Goal: Task Accomplishment & Management: Manage account settings

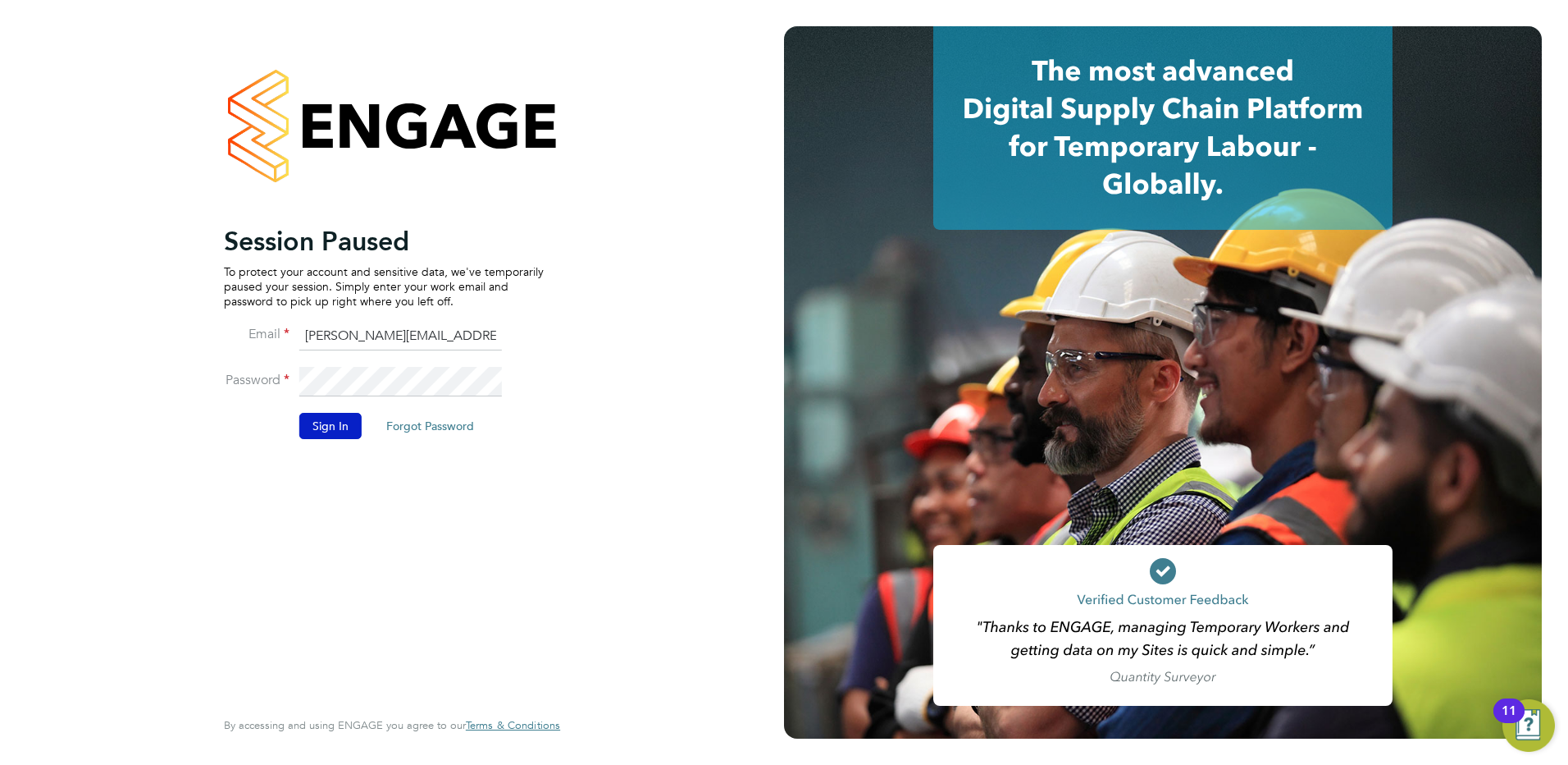
click at [334, 421] on button "Sign In" at bounding box center [330, 426] width 62 height 26
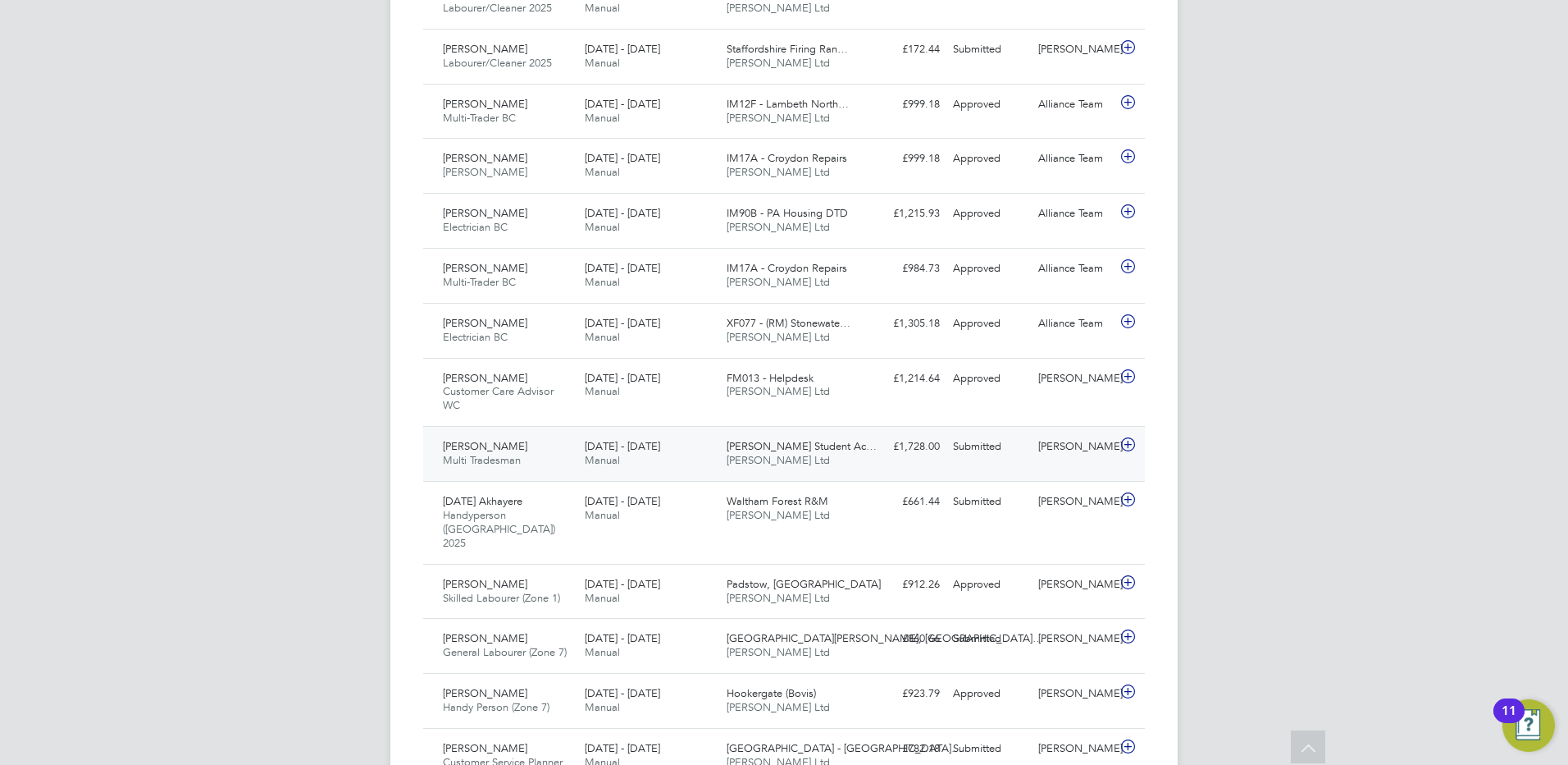
click at [965, 442] on div "Submitted" at bounding box center [989, 446] width 86 height 27
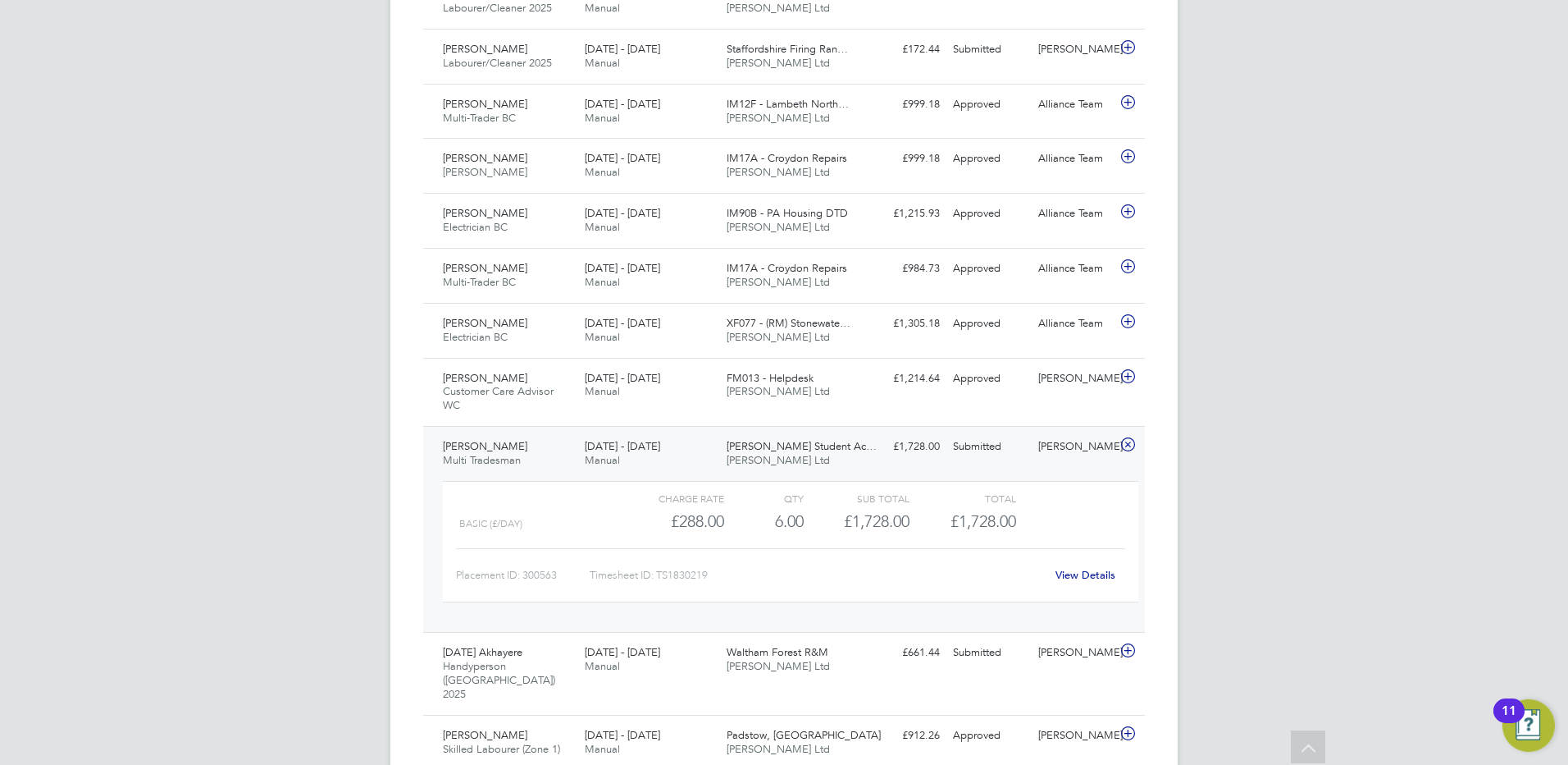
click at [1084, 571] on link "View Details" at bounding box center [1085, 574] width 60 height 14
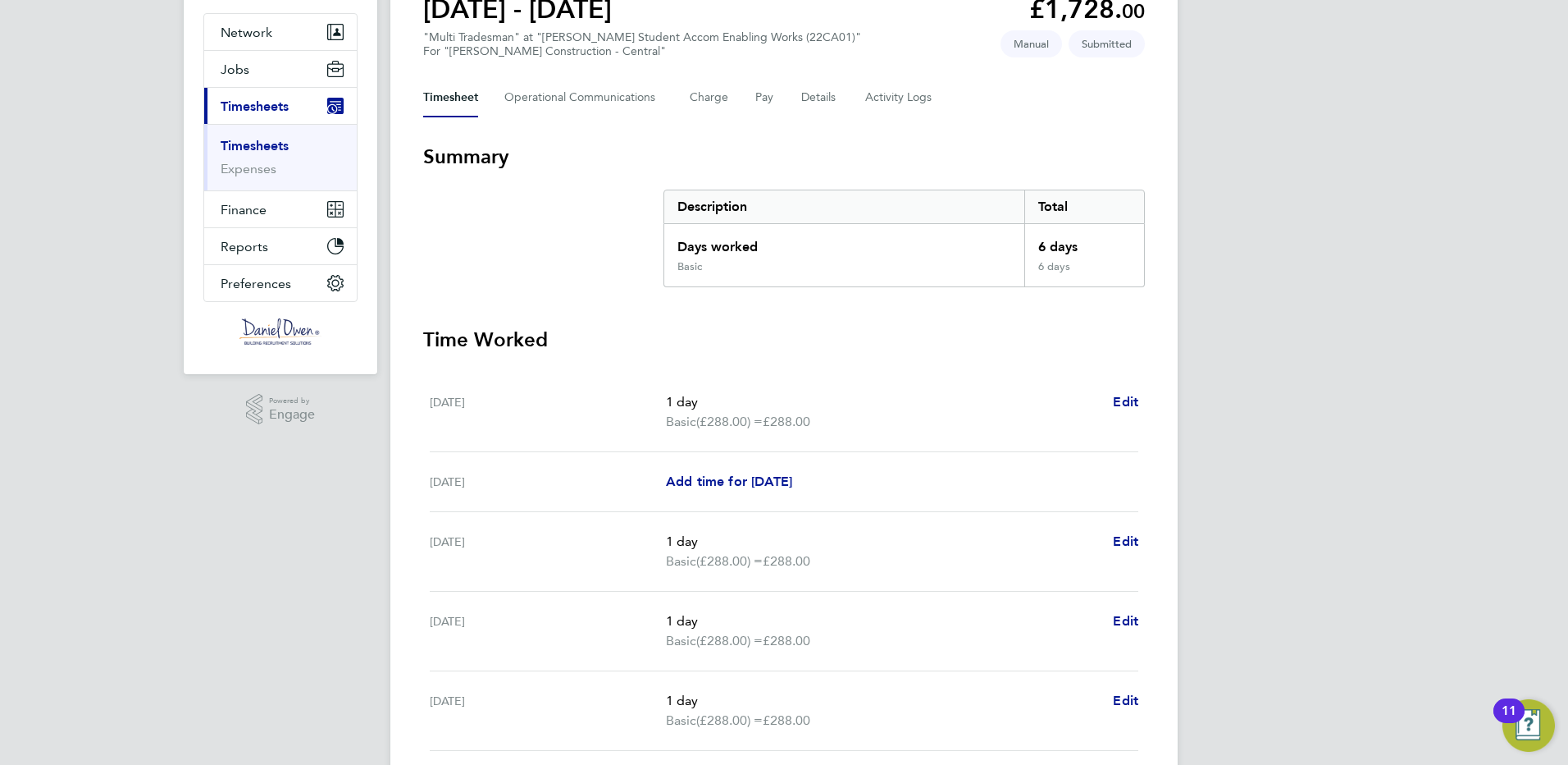
scroll to position [247, 0]
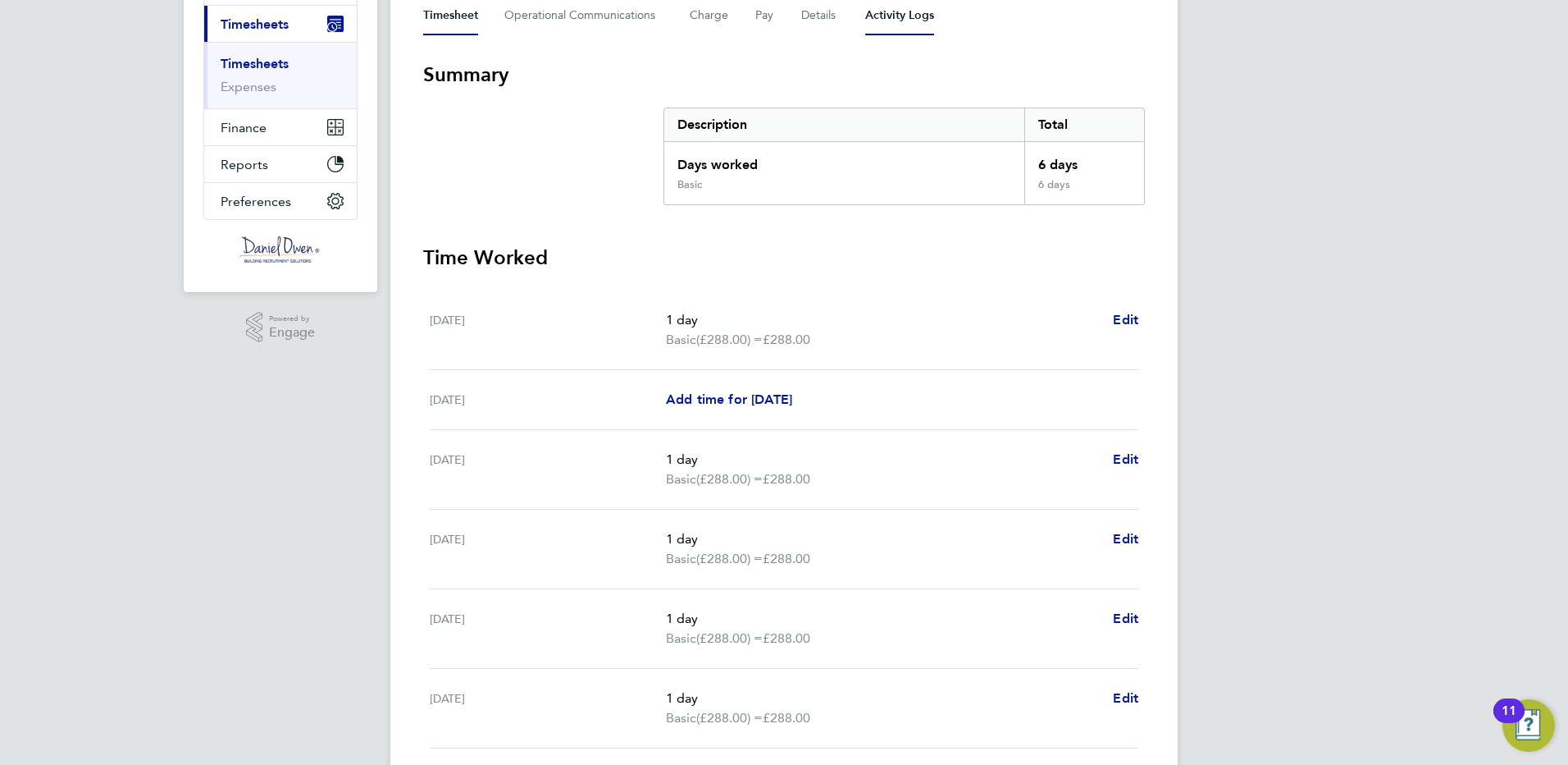
click at [909, 20] on Logs-tab "Activity Logs" at bounding box center [899, 16] width 69 height 40
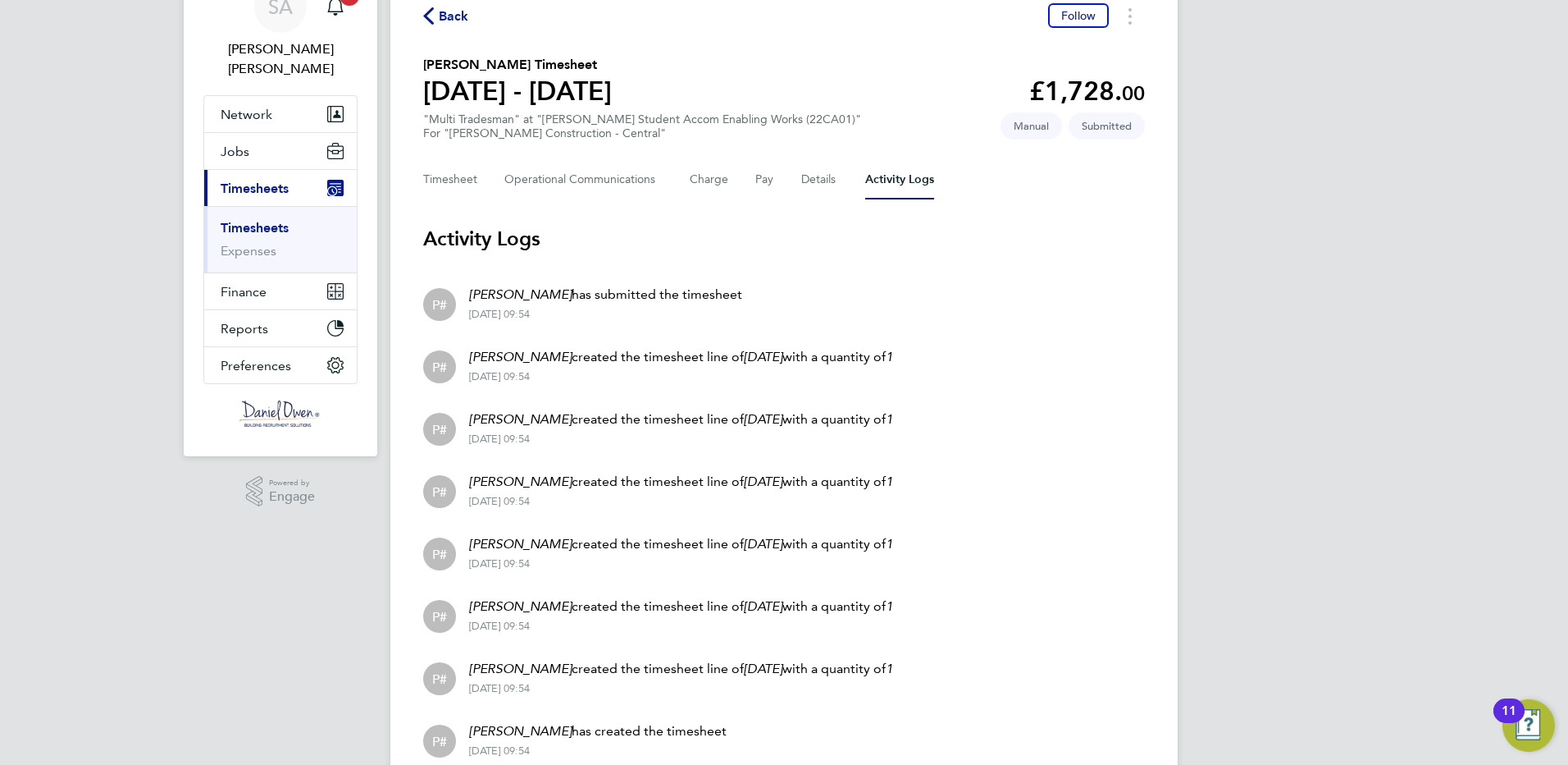
scroll to position [153, 0]
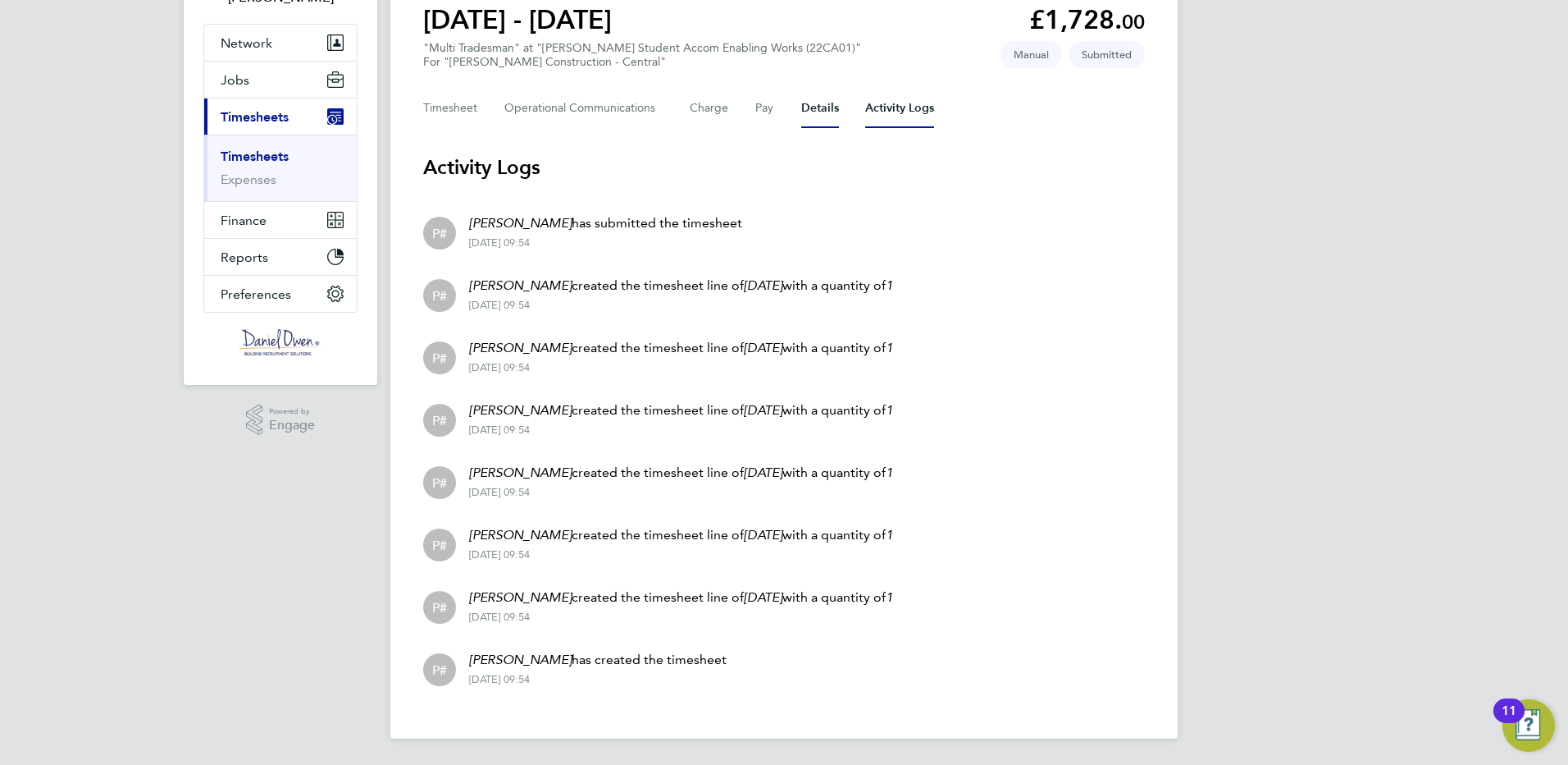
click at [815, 105] on button "Details" at bounding box center [820, 108] width 38 height 40
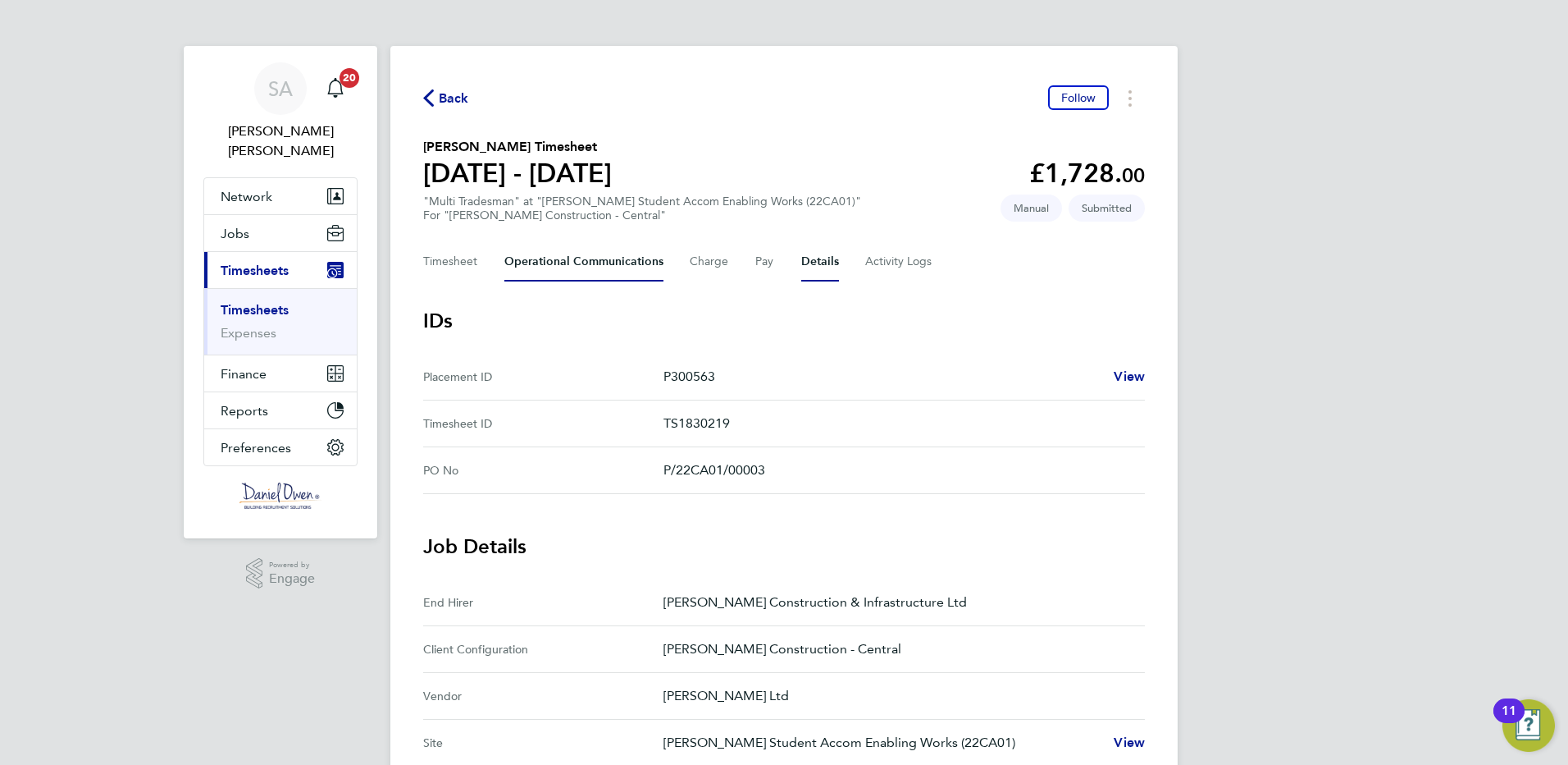
click at [539, 263] on Communications-tab "Operational Communications" at bounding box center [583, 262] width 159 height 40
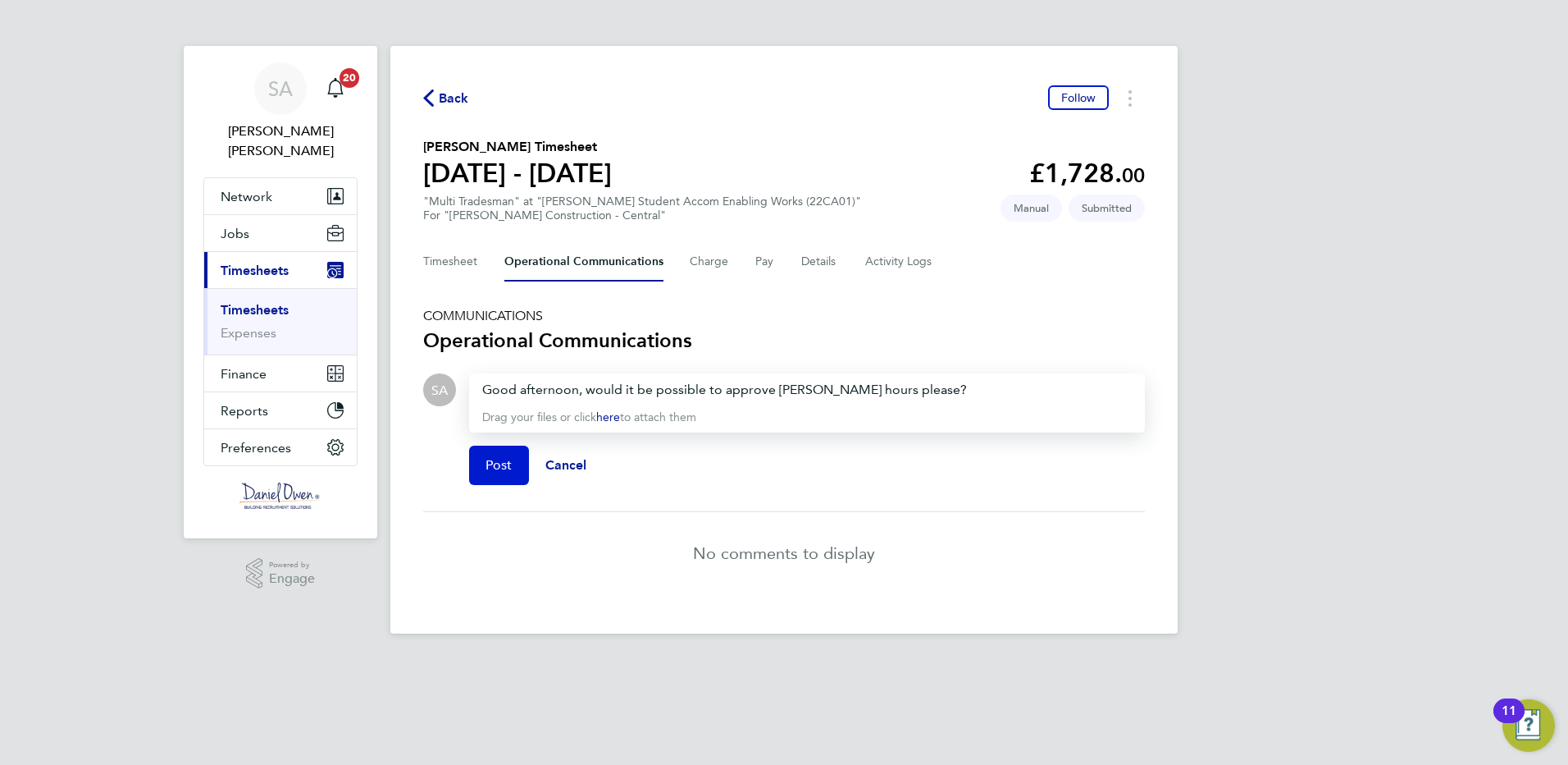
click at [522, 468] on button "Post" at bounding box center [499, 466] width 60 height 40
